Goal: Complete application form

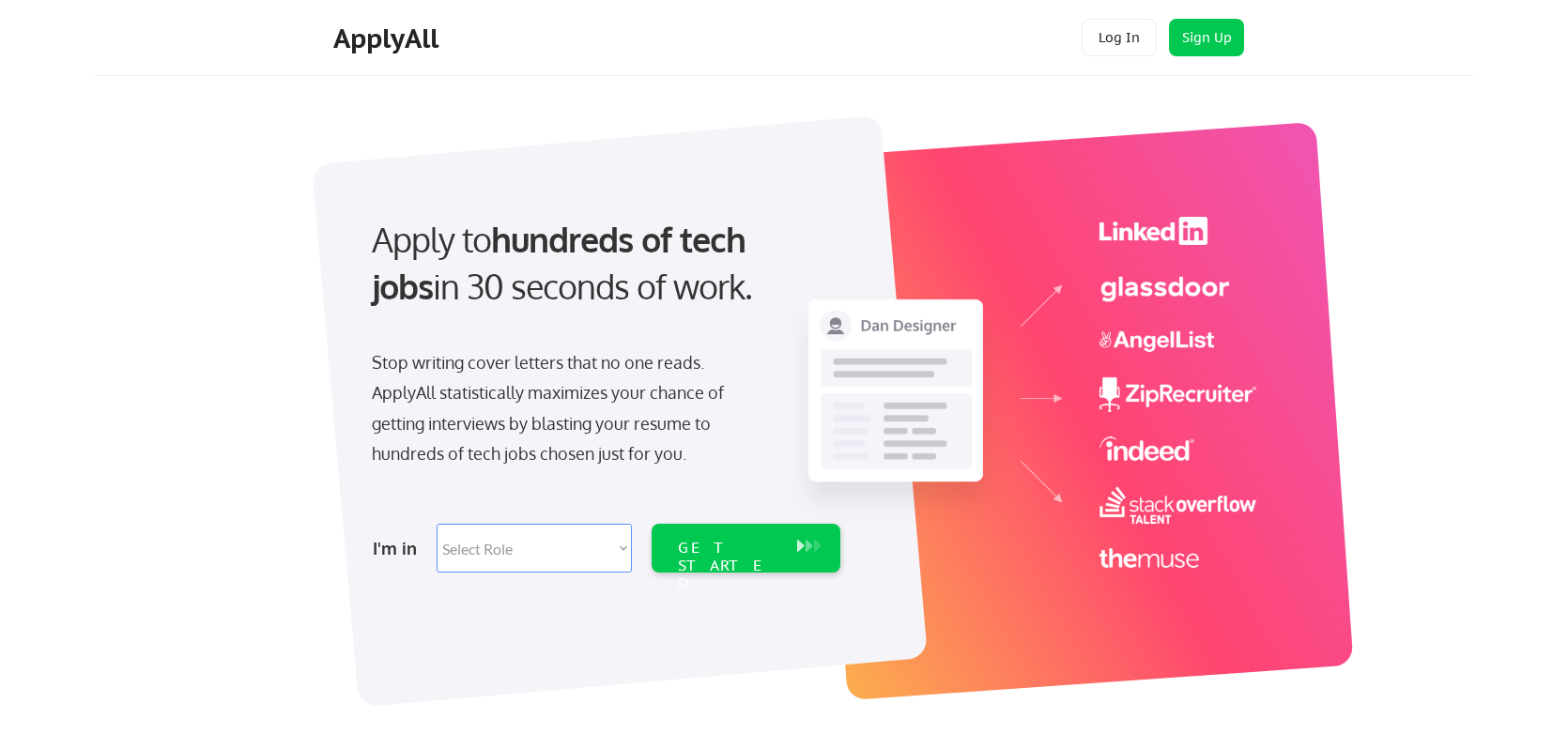
click at [581, 535] on select "Select Role Software Engineering Product Management Customer Success Sales UI/U…" at bounding box center [534, 548] width 195 height 49
select select ""technical_project_program_mgmt""
click at [437, 524] on select "Select Role Software Engineering Product Management Customer Success Sales UI/U…" at bounding box center [534, 548] width 195 height 49
select select ""technical_project_program_mgmt""
click at [669, 542] on div "GET STARTED" at bounding box center [728, 548] width 119 height 49
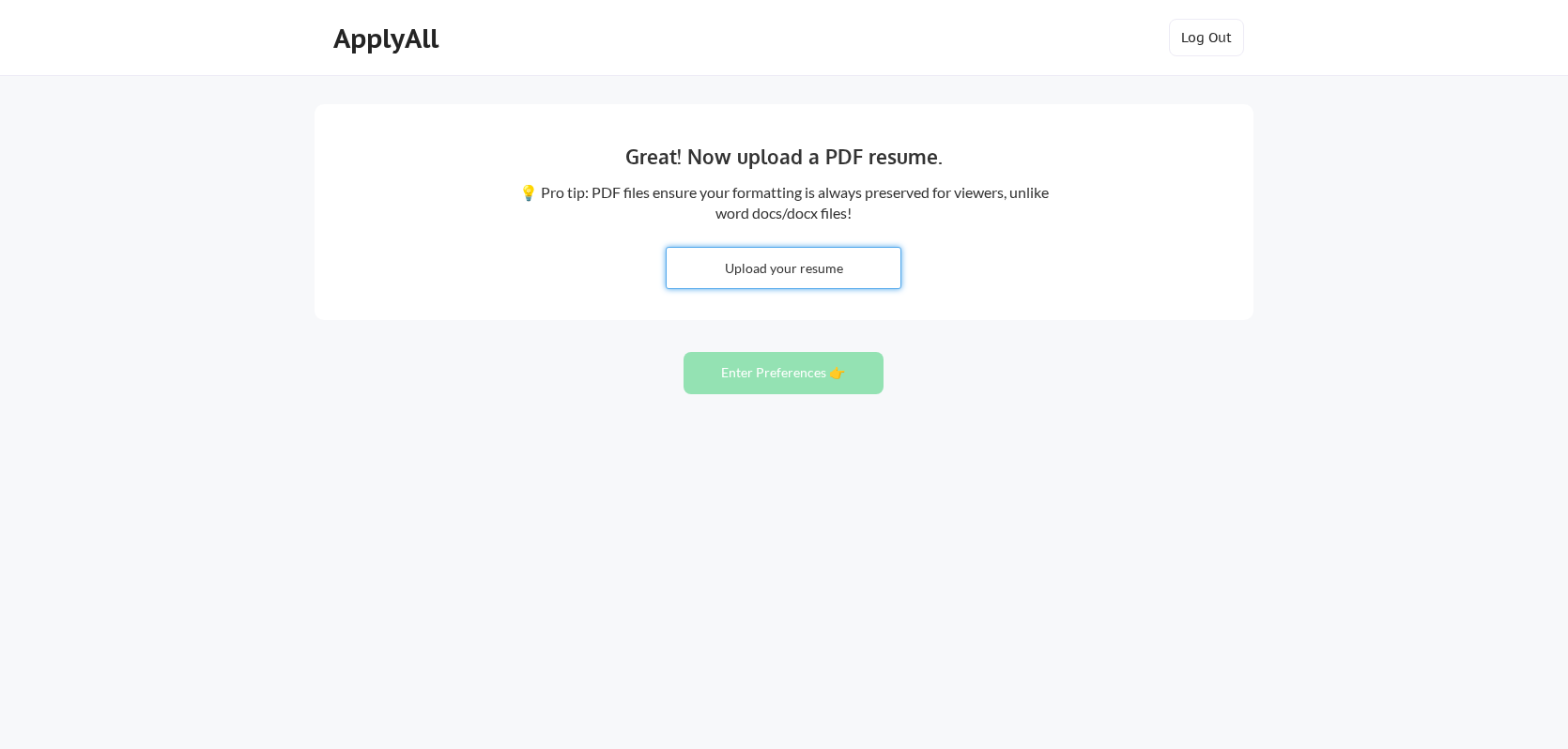
click at [779, 257] on input "file" at bounding box center [783, 268] width 234 height 40
type input "C:\fakepath\Olaletan Maryam Resume (FB).pdf"
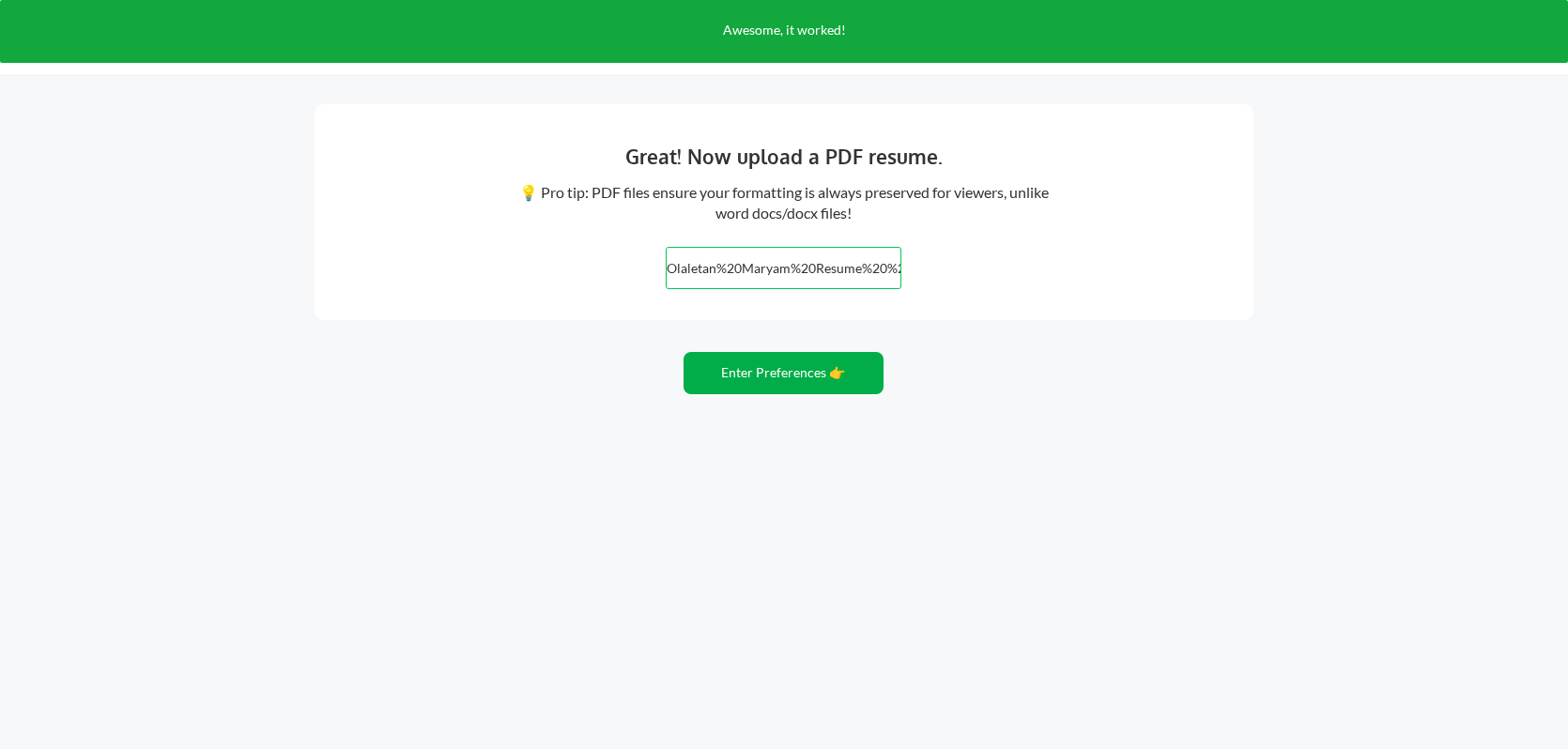
click at [790, 379] on button "Enter Preferences 👉" at bounding box center [784, 373] width 200 height 42
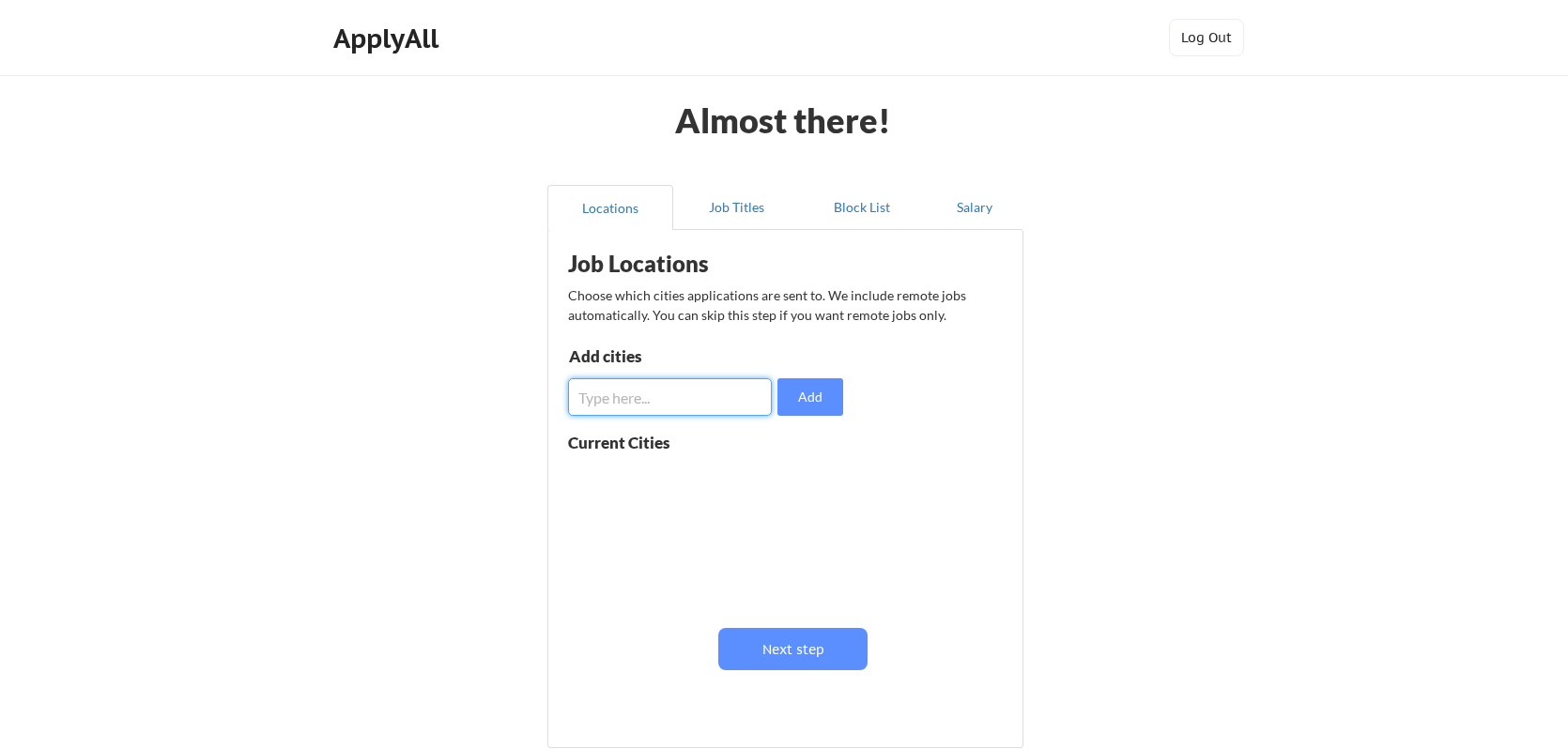
click at [749, 394] on input "input" at bounding box center [670, 396] width 204 height 37
click at [758, 214] on button "Job Titles" at bounding box center [736, 207] width 126 height 45
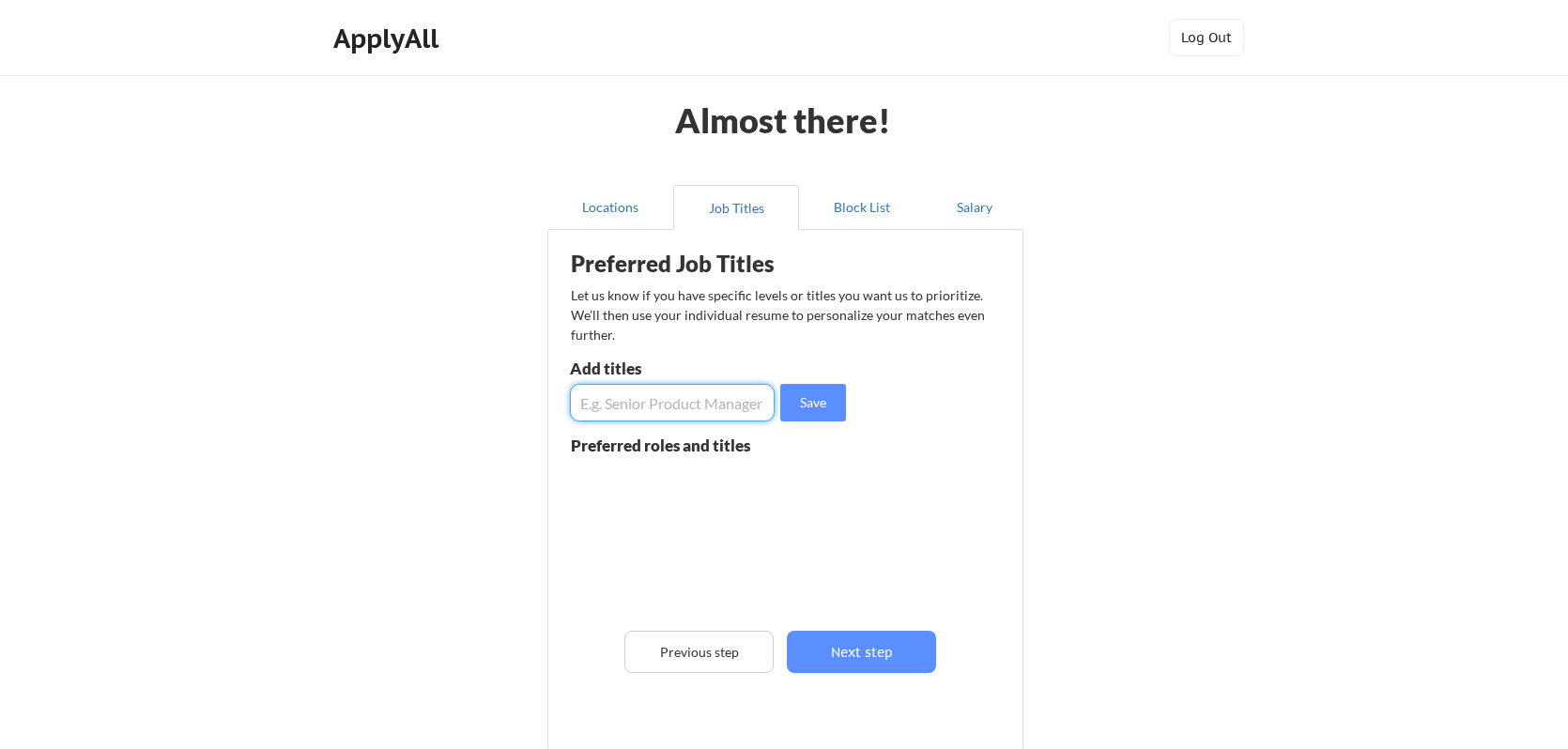
click at [693, 406] on input "input" at bounding box center [672, 402] width 205 height 37
click at [804, 402] on button "Save" at bounding box center [813, 402] width 65 height 37
click at [713, 408] on input "input" at bounding box center [672, 402] width 205 height 37
click at [578, 405] on input "input" at bounding box center [672, 402] width 205 height 37
type input "Rotational Product Manager"
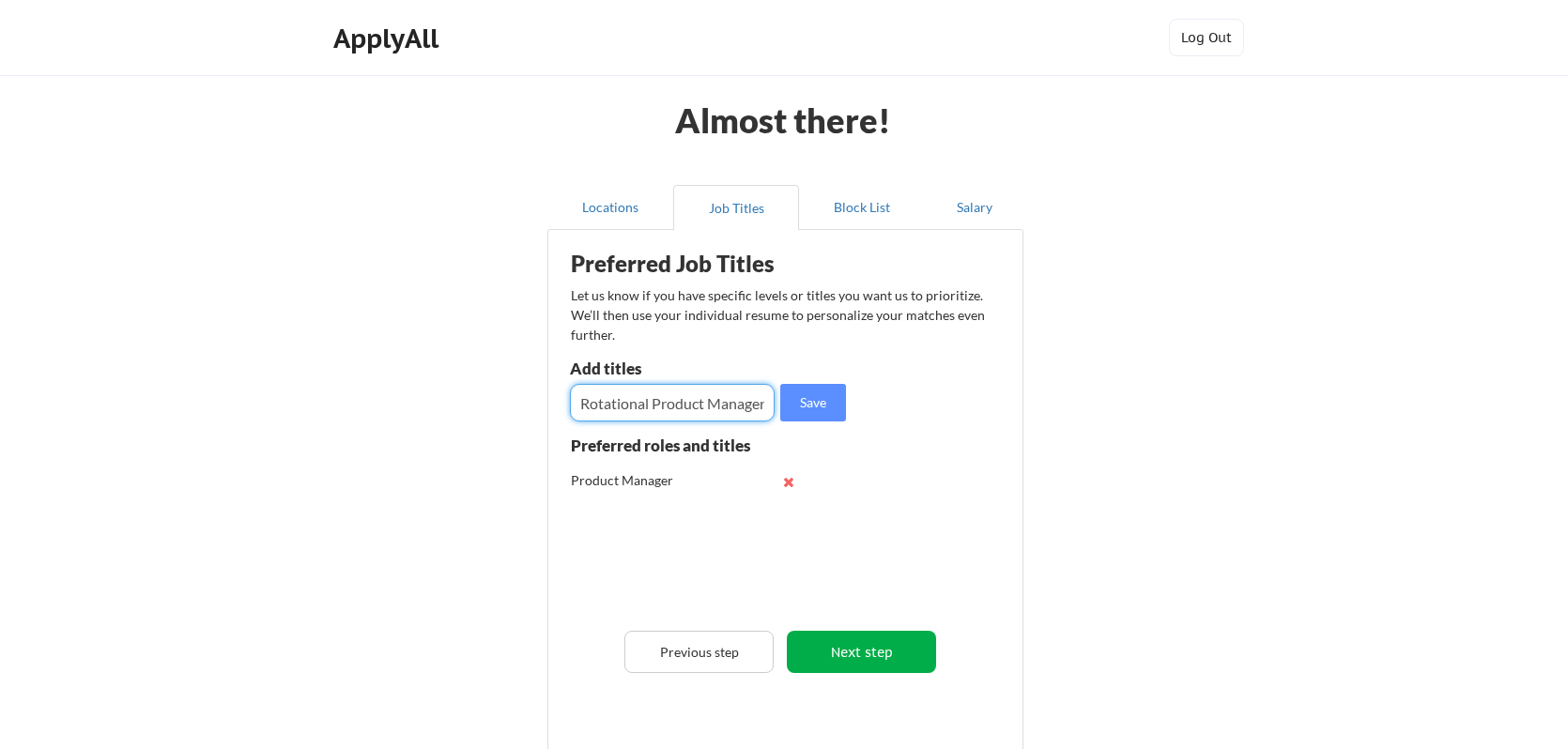
click at [850, 649] on button "Next step" at bounding box center [861, 652] width 149 height 42
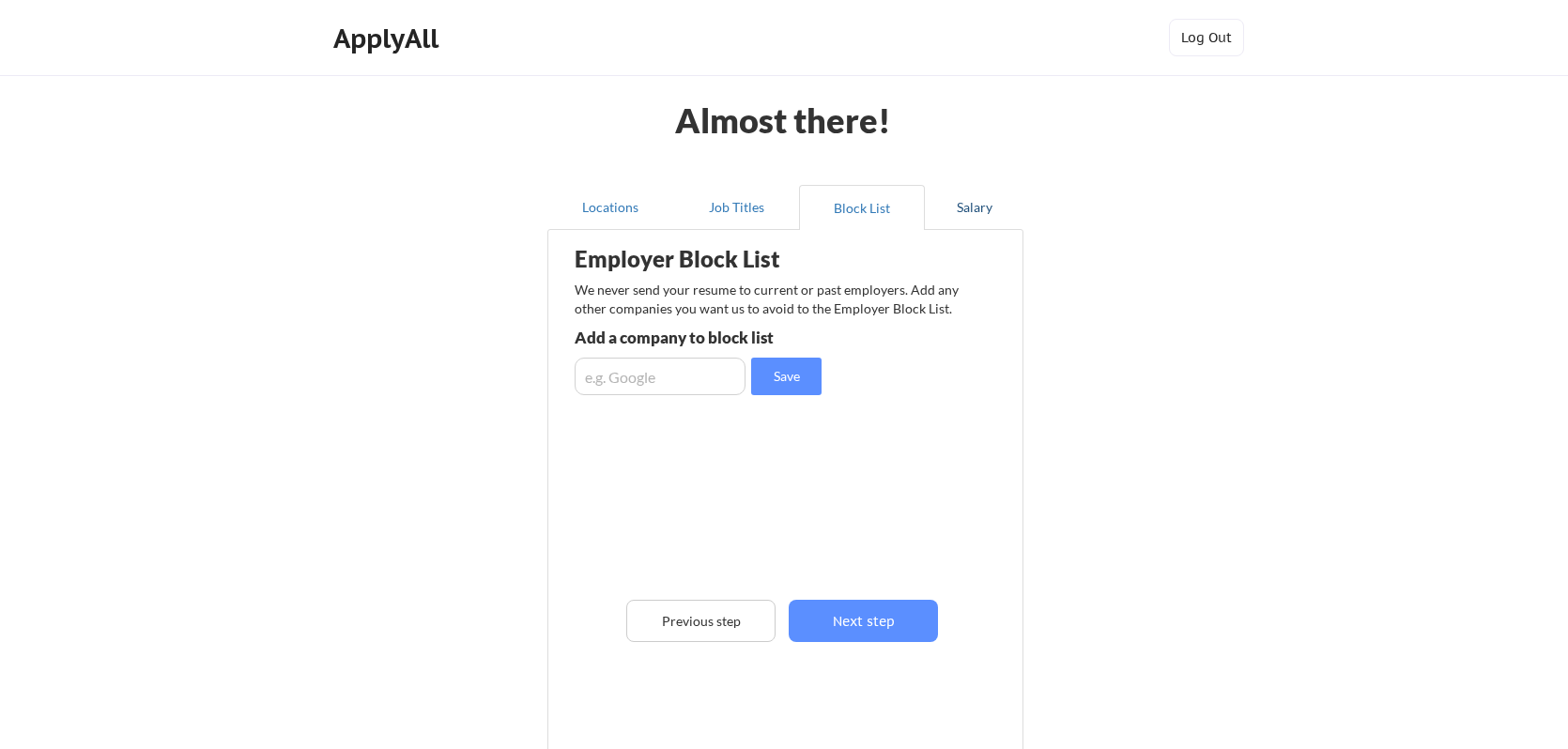
click at [974, 216] on button "Salary" at bounding box center [974, 207] width 99 height 45
